Goal: Information Seeking & Learning: Learn about a topic

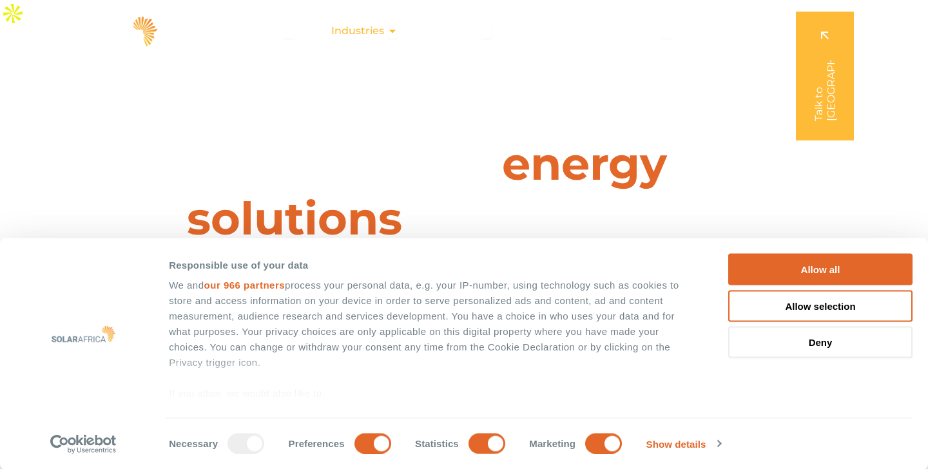
click at [383, 33] on span "Industries" at bounding box center [357, 30] width 53 height 15
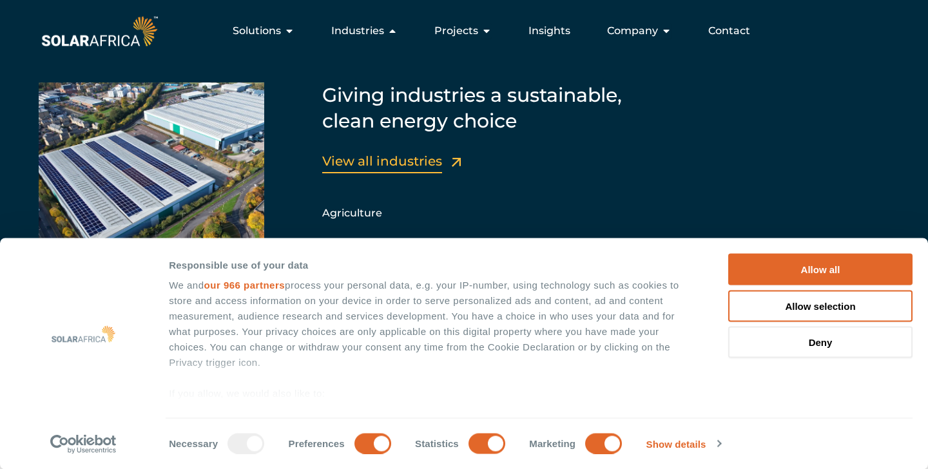
click at [394, 162] on link "View all industries" at bounding box center [382, 160] width 120 height 15
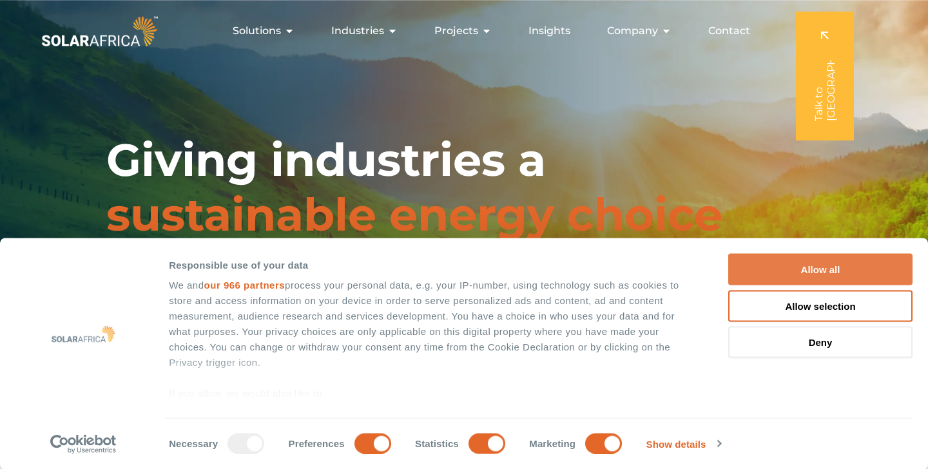
click at [857, 266] on button "Allow all" at bounding box center [820, 270] width 184 height 32
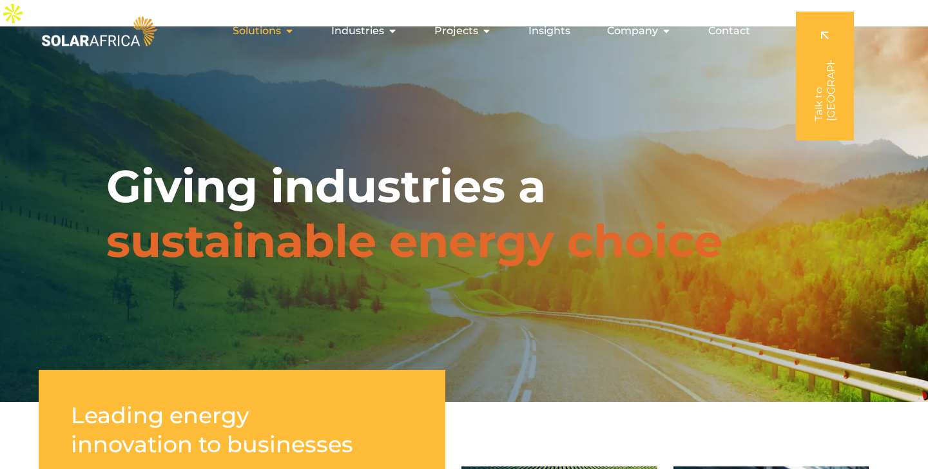
click at [273, 28] on span "Solutions" at bounding box center [257, 30] width 48 height 15
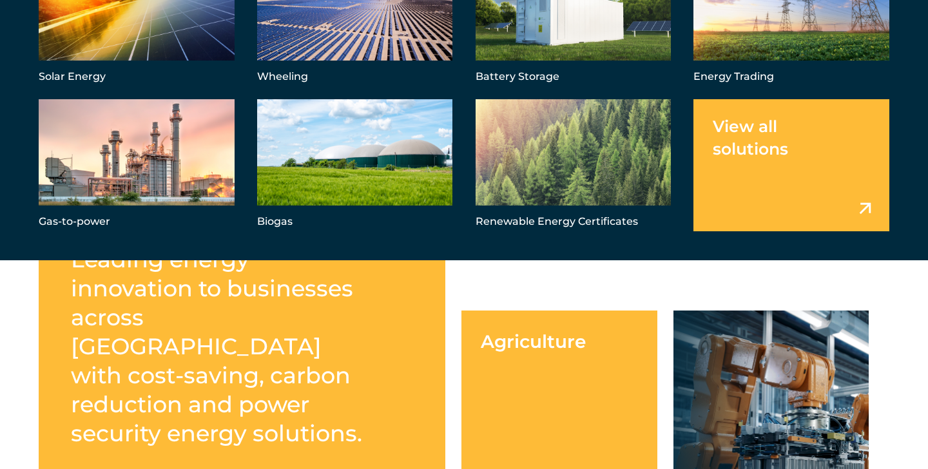
scroll to position [244, 0]
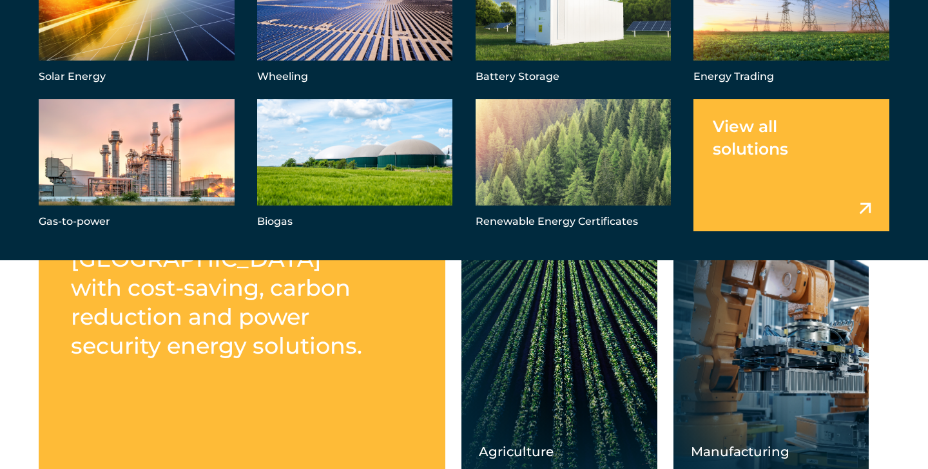
click at [765, 165] on link "Menu" at bounding box center [792, 165] width 196 height 132
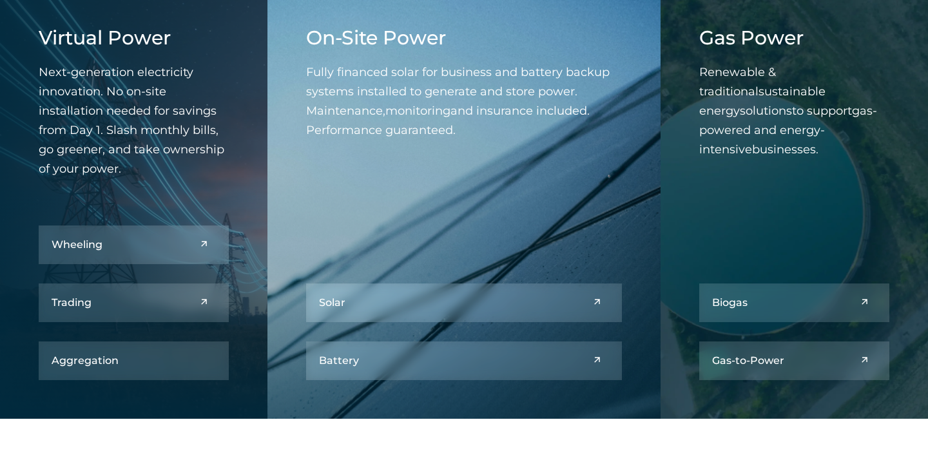
scroll to position [614, 0]
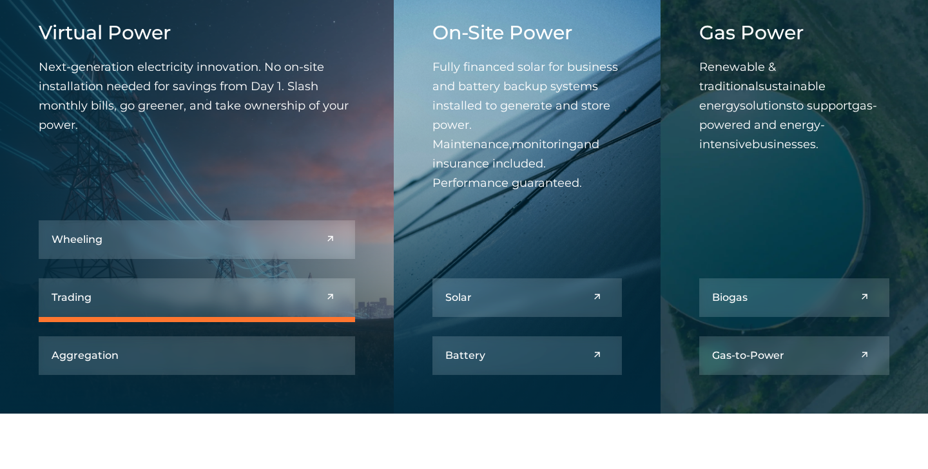
click at [133, 278] on link at bounding box center [197, 297] width 316 height 39
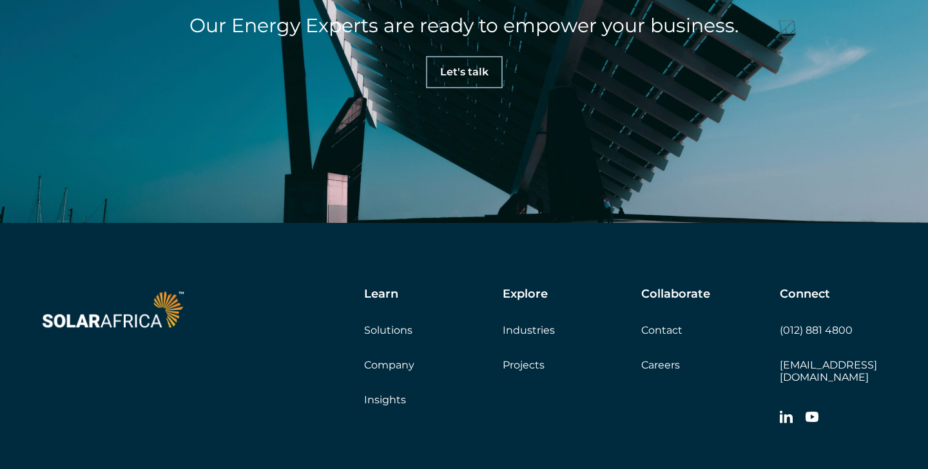
scroll to position [3744, 0]
